Goal: Task Accomplishment & Management: Use online tool/utility

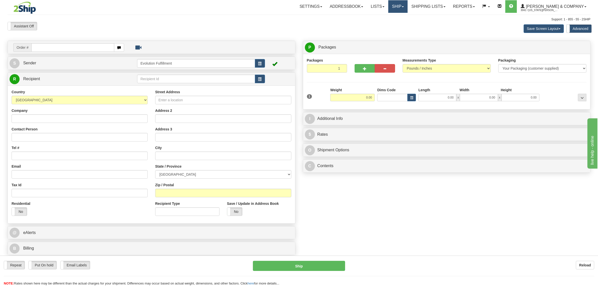
click at [407, 9] on link "Ship" at bounding box center [397, 6] width 19 height 13
click at [402, 25] on span "OnHold / Order Queue" at bounding box center [384, 24] width 35 height 4
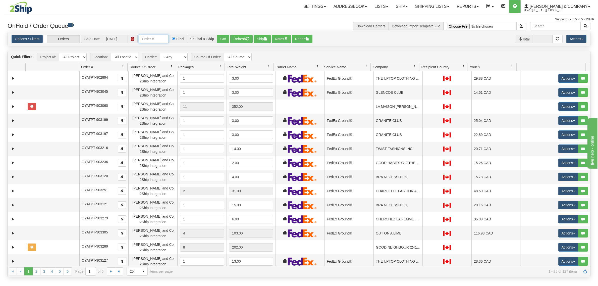
click at [157, 36] on input "text" at bounding box center [154, 39] width 30 height 9
click at [225, 39] on button "Go!" at bounding box center [223, 39] width 12 height 9
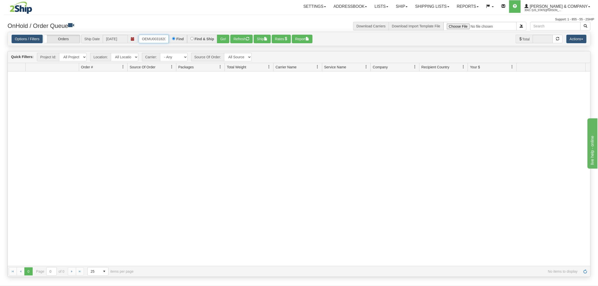
click at [152, 39] on input "OEMU0031820001" at bounding box center [154, 39] width 30 height 9
type input "OYATPT-903840"
click at [223, 39] on button "Go!" at bounding box center [223, 39] width 12 height 9
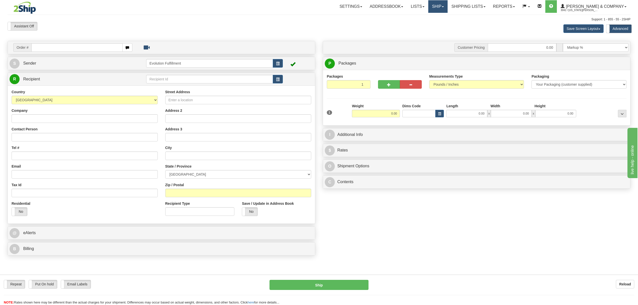
click at [447, 10] on link "Ship" at bounding box center [437, 6] width 19 height 13
click at [442, 25] on span "OnHold / Order Queue" at bounding box center [424, 24] width 35 height 4
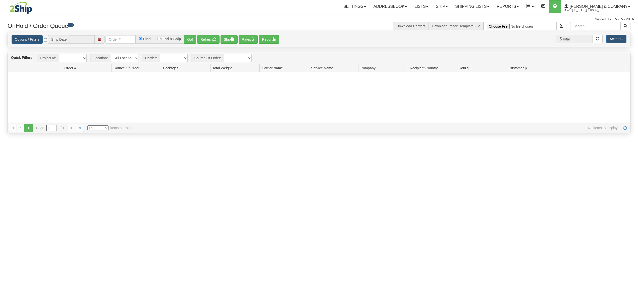
type input "[DATE]"
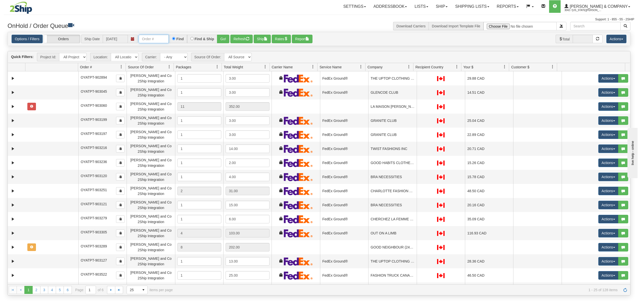
click at [165, 41] on input "text" at bounding box center [154, 39] width 30 height 9
click at [223, 40] on button "Go!" at bounding box center [223, 39] width 12 height 9
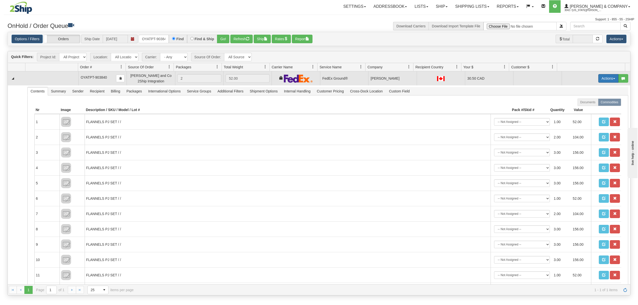
click at [598, 76] on button "Actions" at bounding box center [608, 78] width 20 height 9
click at [583, 109] on span "Ship" at bounding box center [588, 107] width 11 height 4
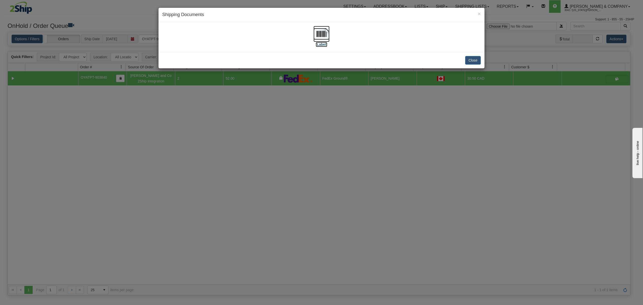
click at [322, 36] on img at bounding box center [321, 34] width 16 height 16
click at [473, 60] on button "Close" at bounding box center [473, 60] width 16 height 9
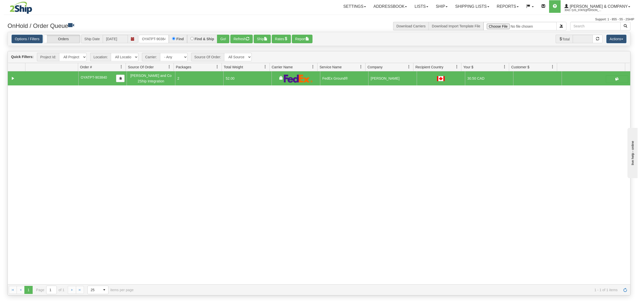
click at [136, 43] on span at bounding box center [133, 39] width 10 height 9
click at [141, 40] on input "OYATPT-903840" at bounding box center [154, 39] width 30 height 9
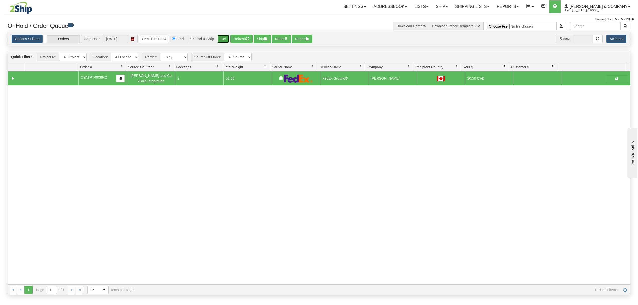
click at [226, 38] on button "Go!" at bounding box center [223, 39] width 12 height 9
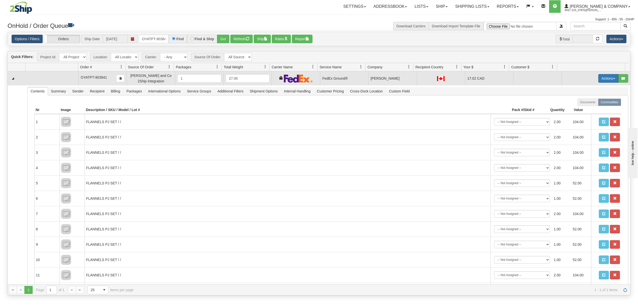
click at [604, 79] on button "Actions" at bounding box center [608, 78] width 20 height 9
click at [587, 109] on link "Ship" at bounding box center [598, 107] width 40 height 7
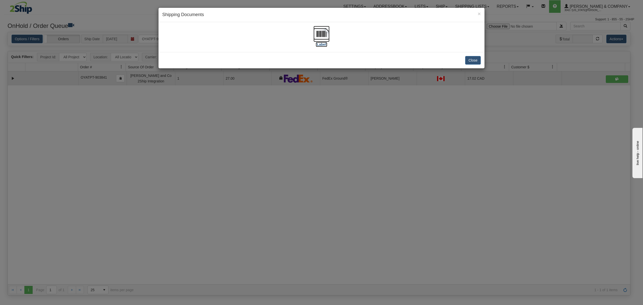
click at [324, 33] on img at bounding box center [321, 34] width 16 height 16
click at [475, 58] on button "Close" at bounding box center [473, 60] width 16 height 9
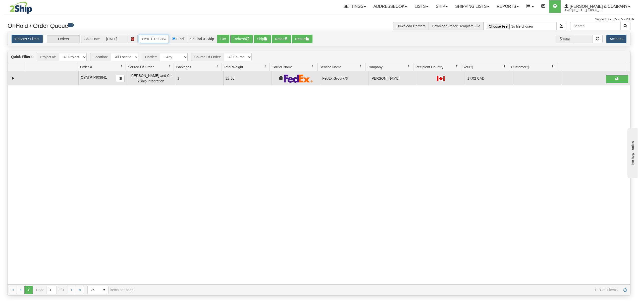
click at [154, 38] on input "OYATPT-903841" at bounding box center [154, 39] width 30 height 9
type input "OYATPT-903279"
click at [223, 39] on button "Go!" at bounding box center [223, 39] width 12 height 9
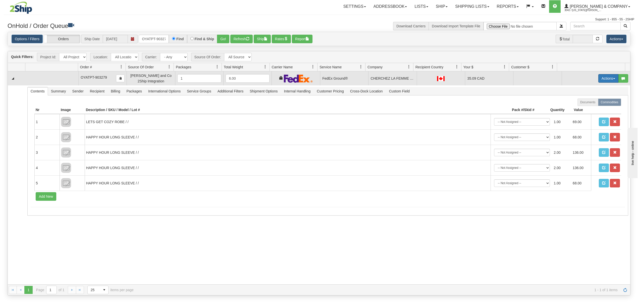
drag, startPoint x: 599, startPoint y: 78, endPoint x: 603, endPoint y: 81, distance: 5.3
click at [600, 78] on button "Actions" at bounding box center [608, 78] width 20 height 9
click at [586, 108] on span "Ship" at bounding box center [588, 107] width 11 height 4
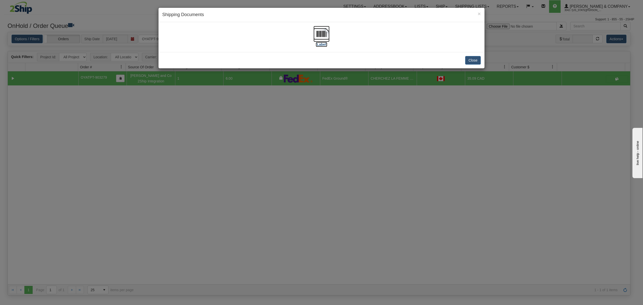
click at [323, 33] on img at bounding box center [321, 34] width 16 height 16
